Goal: Task Accomplishment & Management: Use online tool/utility

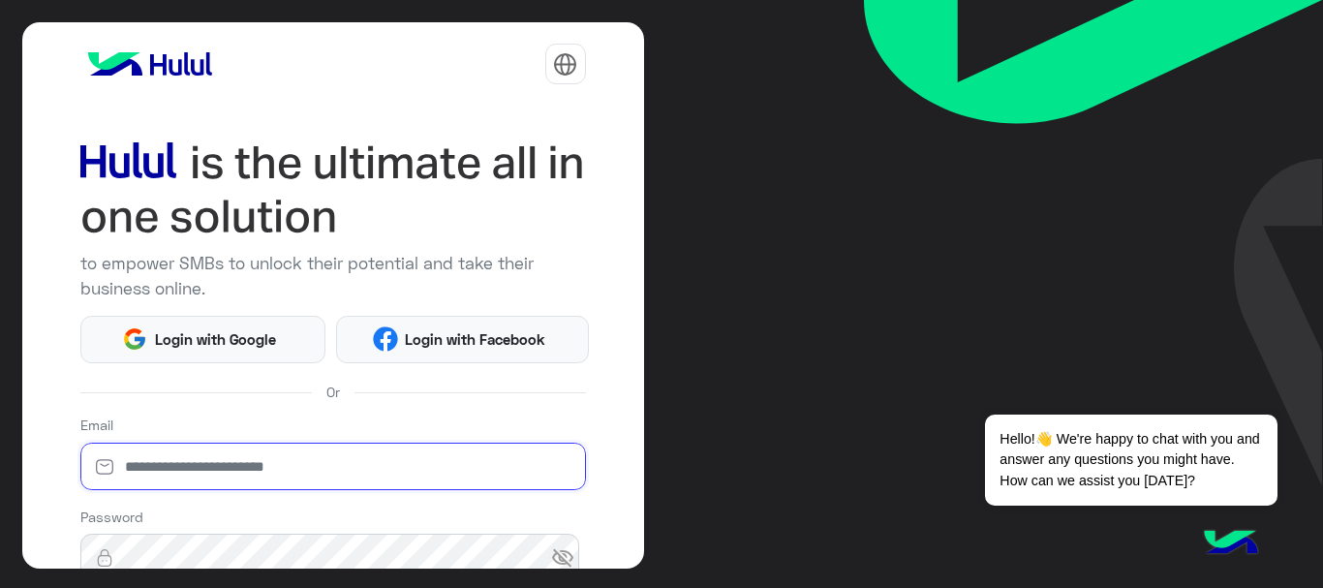
type input "**********"
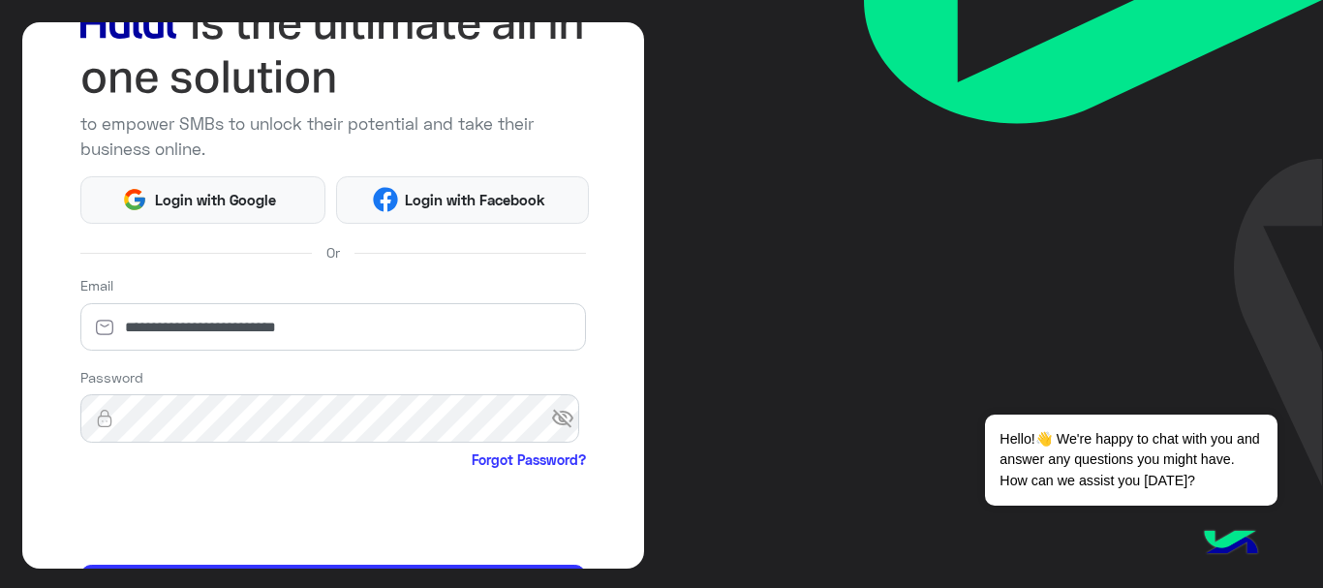
scroll to position [153, 0]
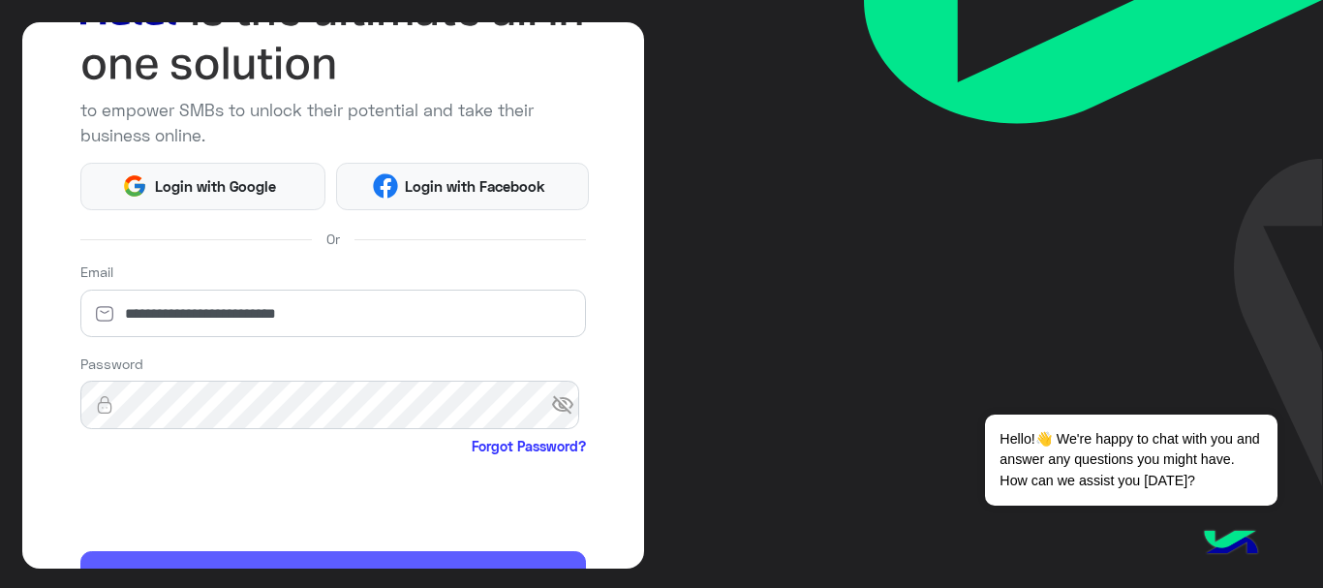
click at [178, 558] on button "Login" at bounding box center [332, 574] width 505 height 46
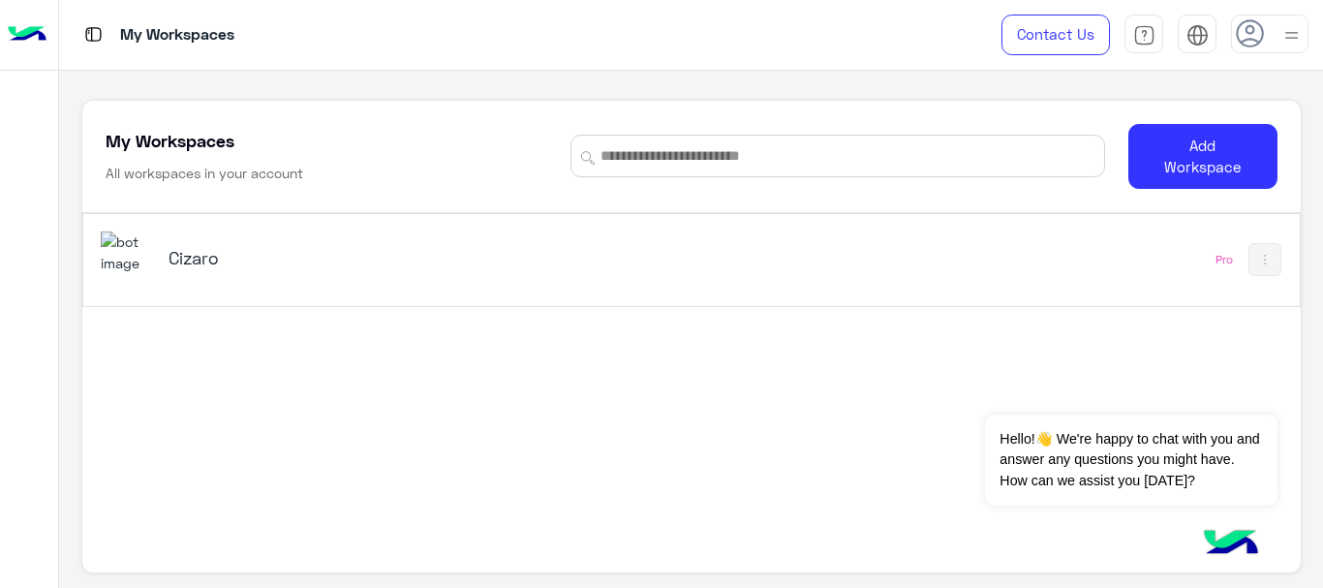
click at [380, 259] on h5 "Cizaro" at bounding box center [380, 257] width 425 height 23
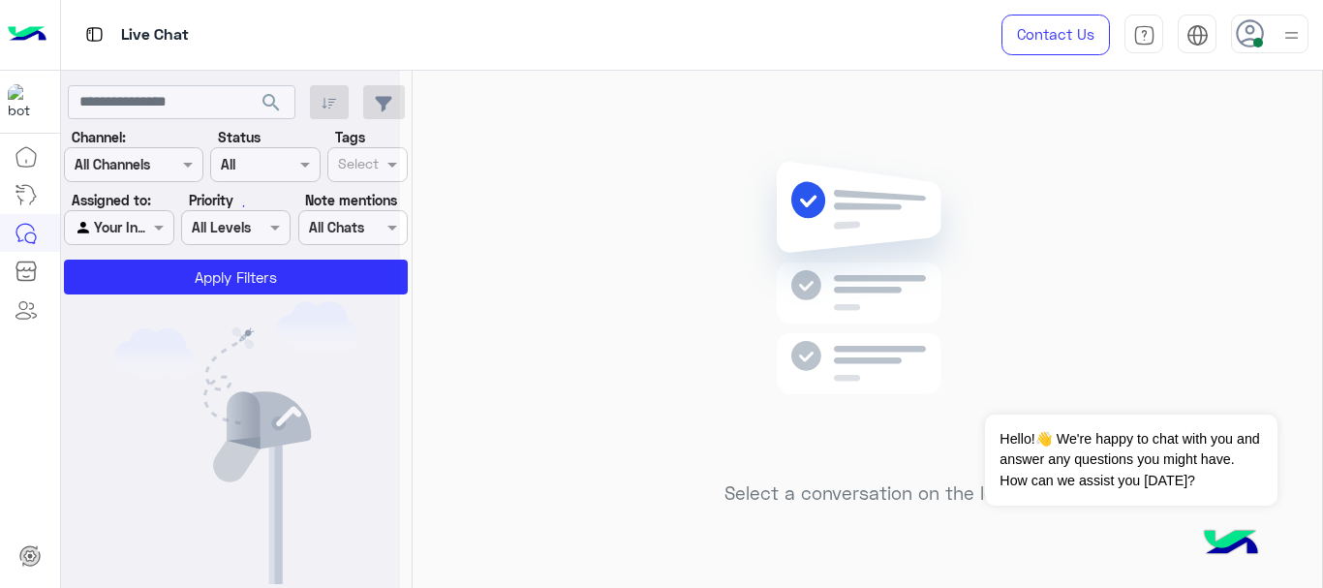
click at [1254, 45] on span at bounding box center [1258, 43] width 10 height 10
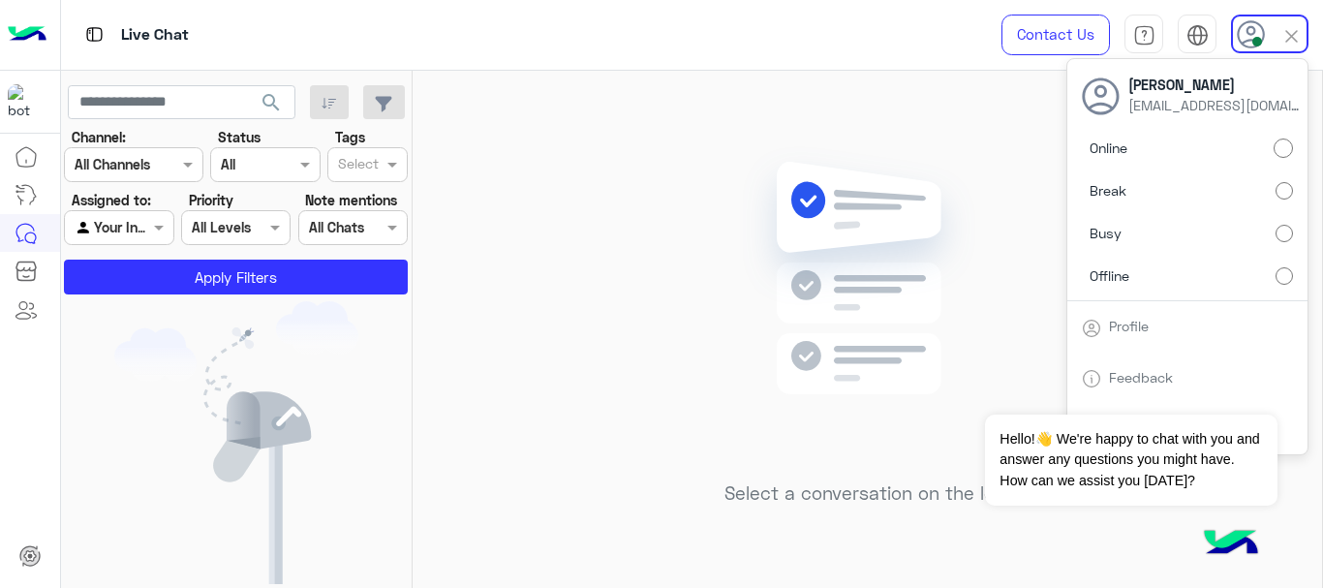
click at [1213, 261] on label "Offline" at bounding box center [1186, 275] width 211 height 35
click at [992, 129] on div "Select a conversation on the left" at bounding box center [866, 333] width 909 height 525
